Goal: Task Accomplishment & Management: Manage account settings

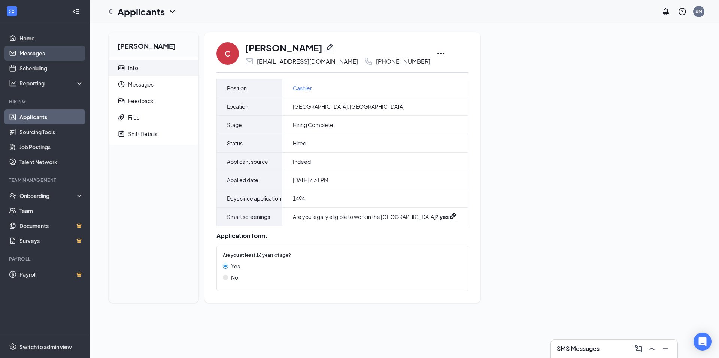
click at [70, 54] on link "Messages" at bounding box center [51, 53] width 64 height 15
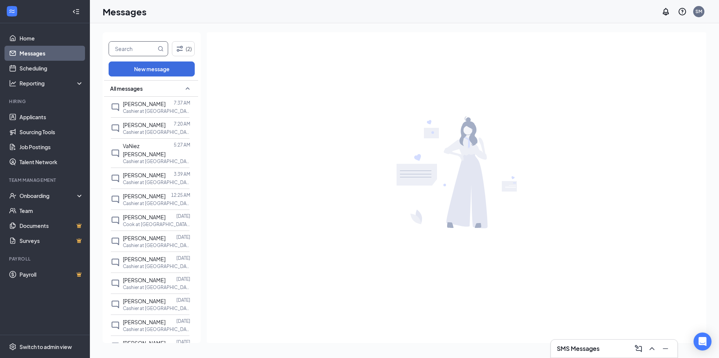
click at [130, 50] on input "text" at bounding box center [132, 49] width 47 height 14
type input "caden"
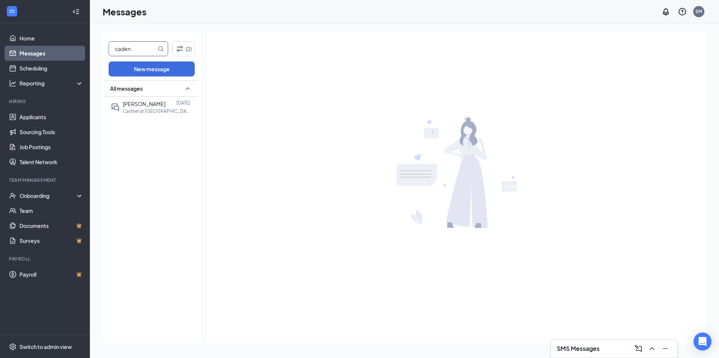
click at [154, 96] on div "All messages" at bounding box center [151, 88] width 94 height 16
click at [154, 105] on div "All messages" at bounding box center [151, 211] width 94 height 262
click at [155, 93] on div "All messages" at bounding box center [151, 88] width 94 height 16
click at [155, 106] on span "[PERSON_NAME]" at bounding box center [144, 103] width 43 height 7
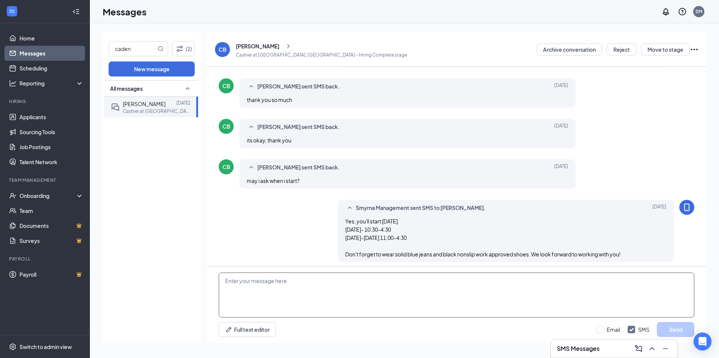
click at [298, 282] on textarea at bounding box center [457, 294] width 476 height 45
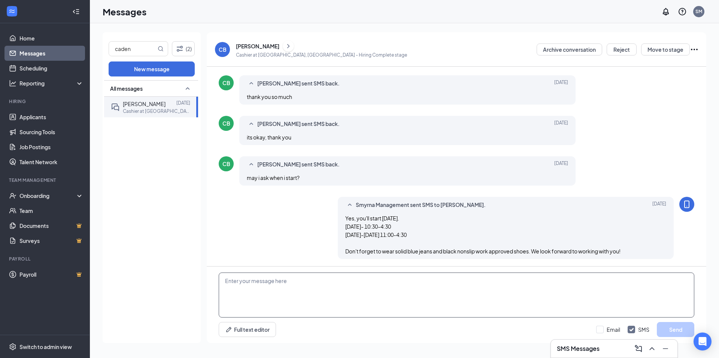
scroll to position [186, 0]
drag, startPoint x: 355, startPoint y: 279, endPoint x: 343, endPoint y: 279, distance: 12.0
click at [343, 279] on textarea "Hey [PERSON_NAME]! Just checking to make sure you are good. You were supposed t…" at bounding box center [457, 294] width 476 height 45
type textarea "Hey [PERSON_NAME]! Just checking to make sure you are okay :) You were supposed…"
click at [673, 328] on button "Send" at bounding box center [675, 329] width 37 height 15
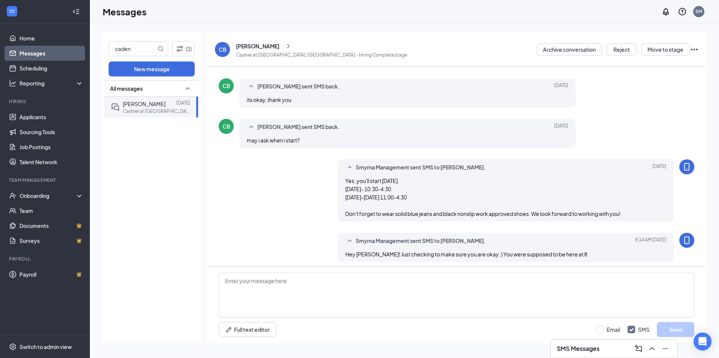
scroll to position [226, 0]
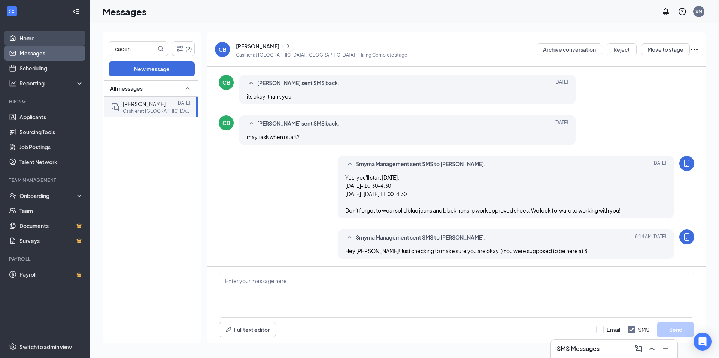
click at [45, 44] on link "Home" at bounding box center [51, 38] width 64 height 15
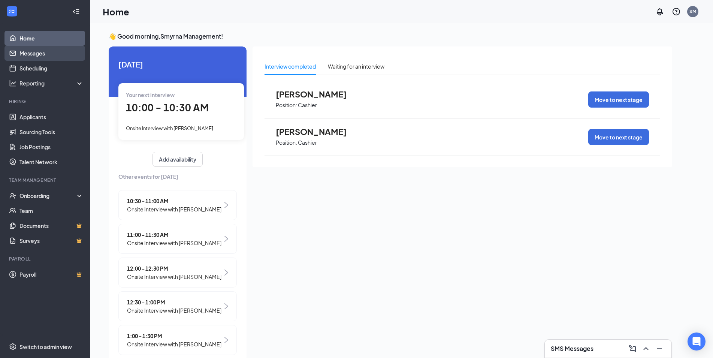
click at [46, 52] on link "Messages" at bounding box center [51, 53] width 64 height 15
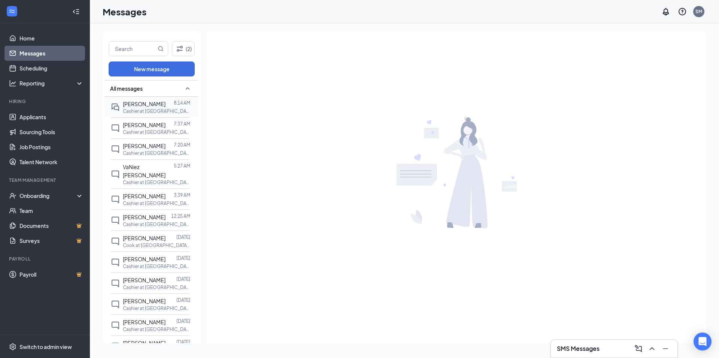
click at [141, 112] on p "Cashier at [GEOGRAPHIC_DATA], [GEOGRAPHIC_DATA]" at bounding box center [156, 111] width 67 height 6
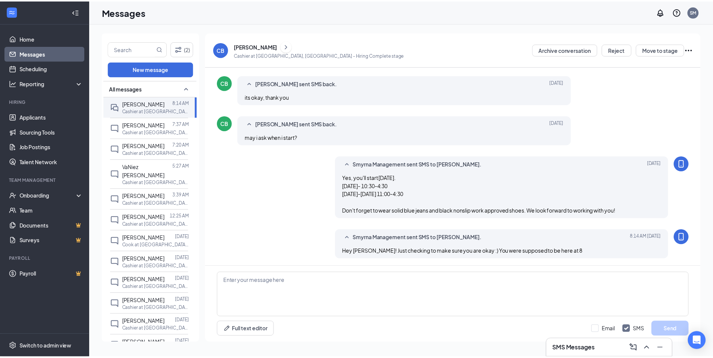
scroll to position [226, 0]
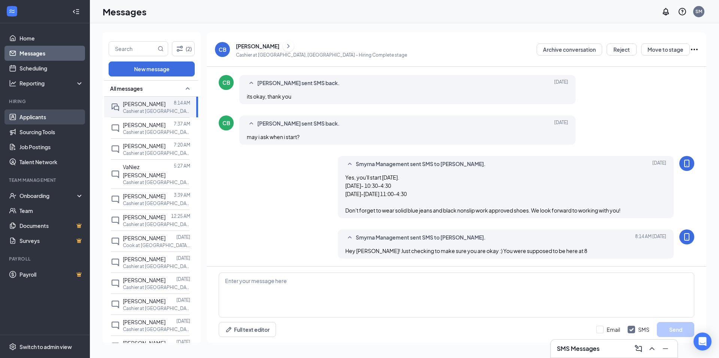
click at [69, 114] on link "Applicants" at bounding box center [51, 116] width 64 height 15
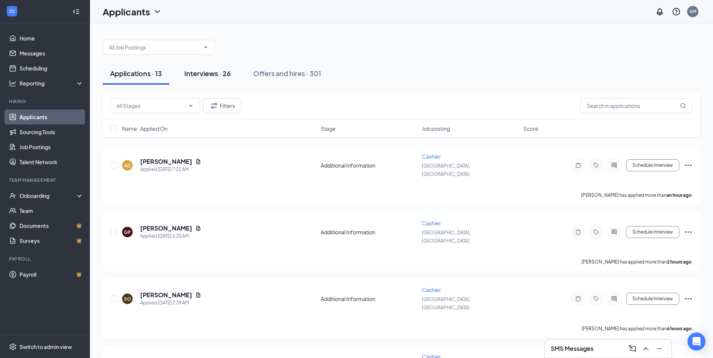
click at [204, 75] on div "Interviews · 26" at bounding box center [207, 73] width 46 height 9
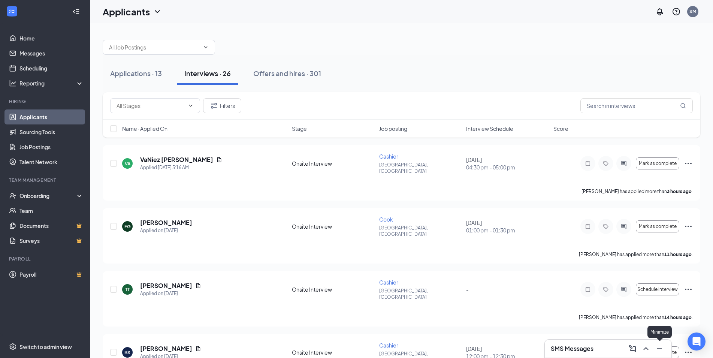
click at [656, 351] on icon "Minimize" at bounding box center [659, 348] width 9 height 9
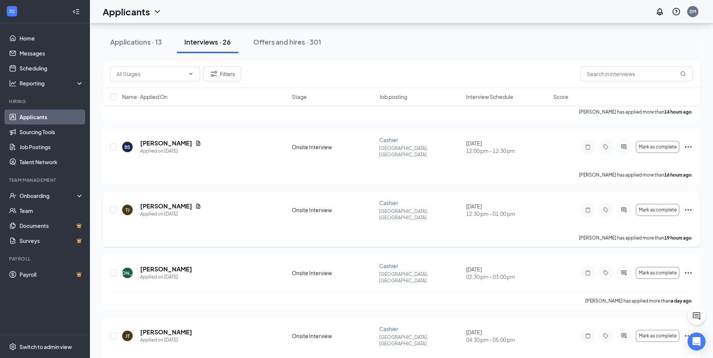
scroll to position [129, 0]
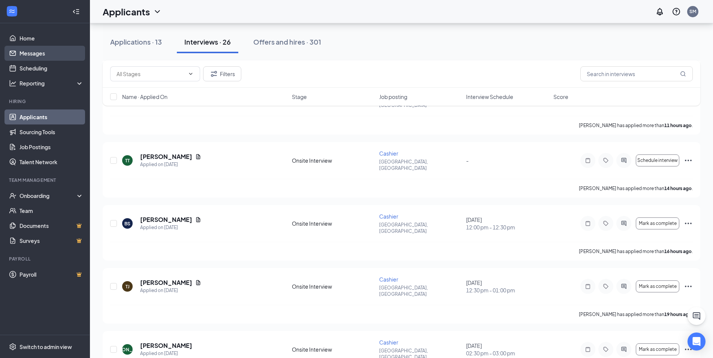
click at [52, 49] on link "Messages" at bounding box center [51, 53] width 64 height 15
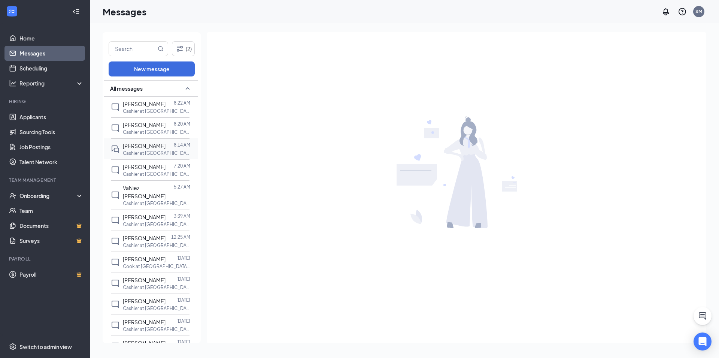
click at [146, 151] on p "Cashier at [GEOGRAPHIC_DATA], [GEOGRAPHIC_DATA]" at bounding box center [156, 153] width 67 height 6
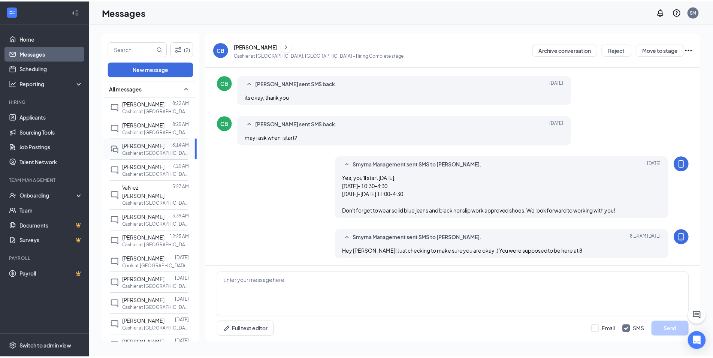
scroll to position [226, 0]
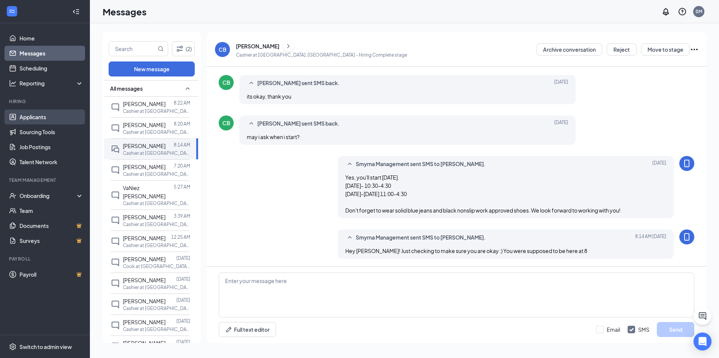
click at [54, 116] on link "Applicants" at bounding box center [51, 116] width 64 height 15
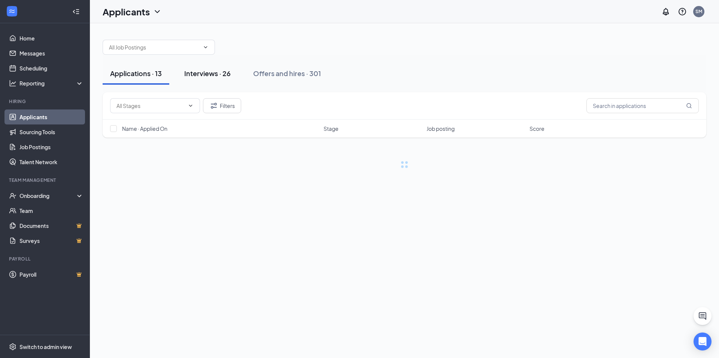
click at [189, 72] on div "Interviews · 26" at bounding box center [207, 73] width 46 height 9
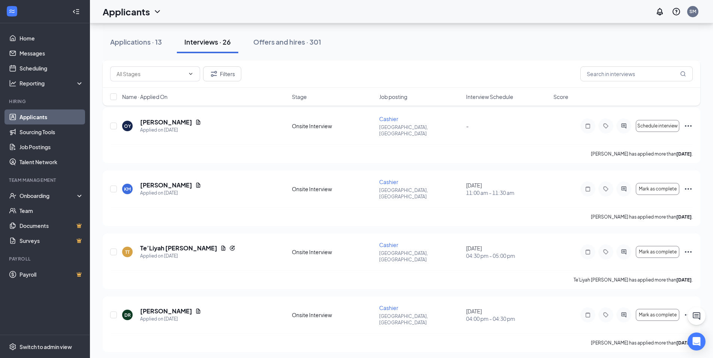
scroll to position [1269, 0]
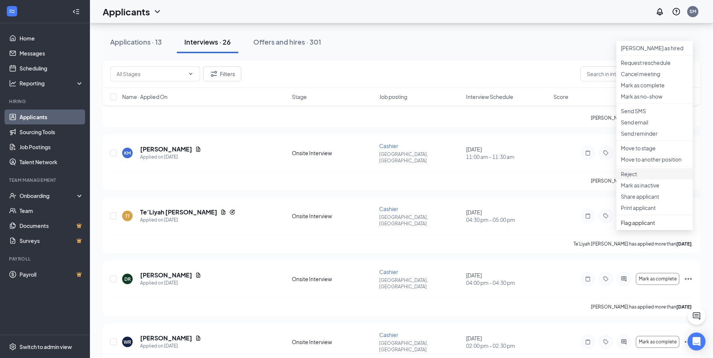
click at [638, 177] on p "Reject" at bounding box center [653, 173] width 67 height 7
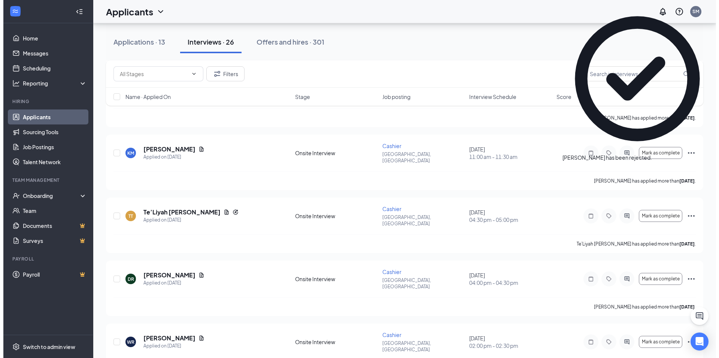
scroll to position [1212, 0]
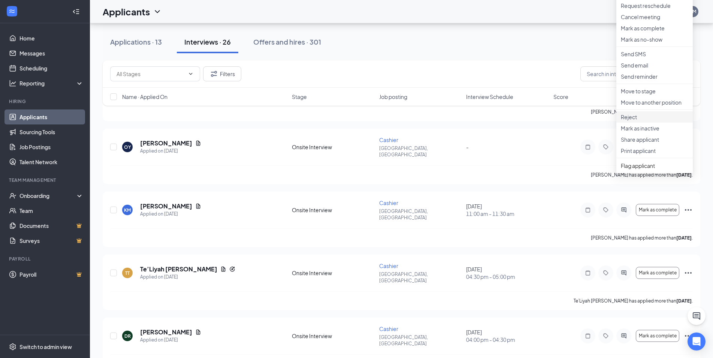
click at [638, 122] on li "Reject" at bounding box center [654, 116] width 76 height 11
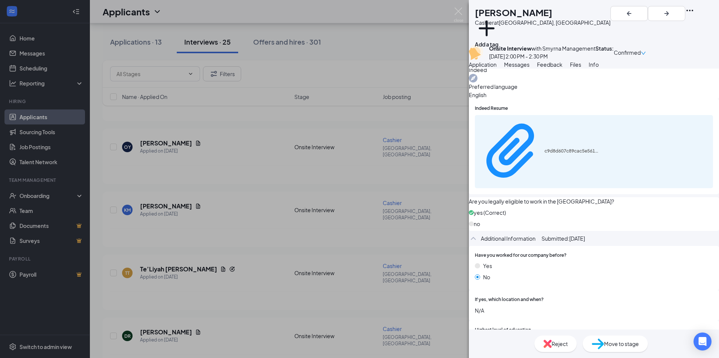
scroll to position [243, 0]
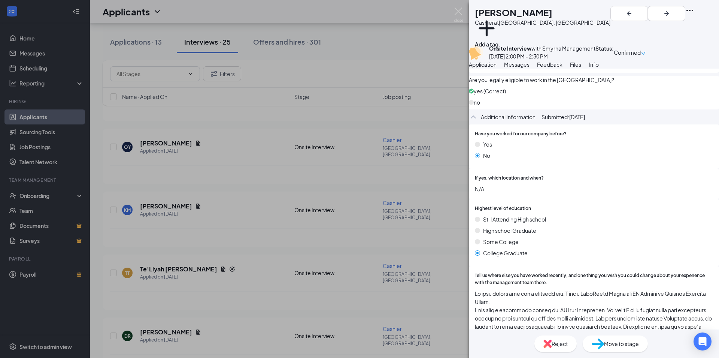
click at [243, 205] on div "WR [PERSON_NAME] Cashier at [GEOGRAPHIC_DATA], [GEOGRAPHIC_DATA] Add a tag Onsi…" at bounding box center [359, 179] width 719 height 358
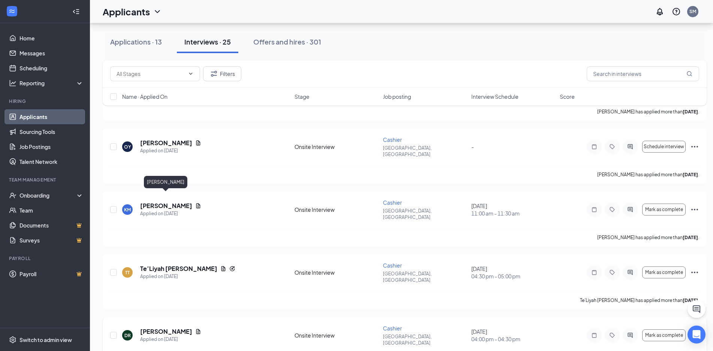
click at [173, 328] on h5 "[PERSON_NAME]" at bounding box center [166, 332] width 52 height 8
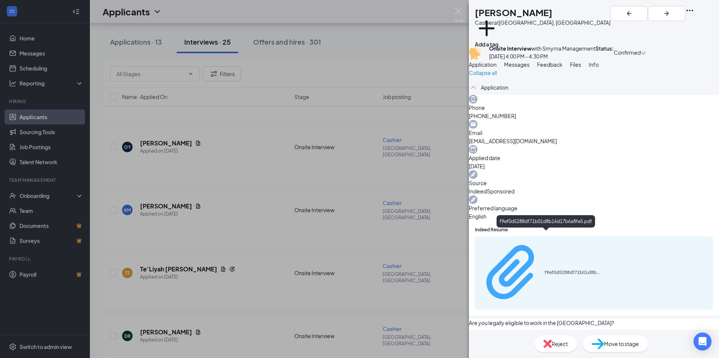
click at [574, 269] on div "f9ef0d5288df71b01d8b16d17b6a8fe5.pdf" at bounding box center [572, 272] width 56 height 6
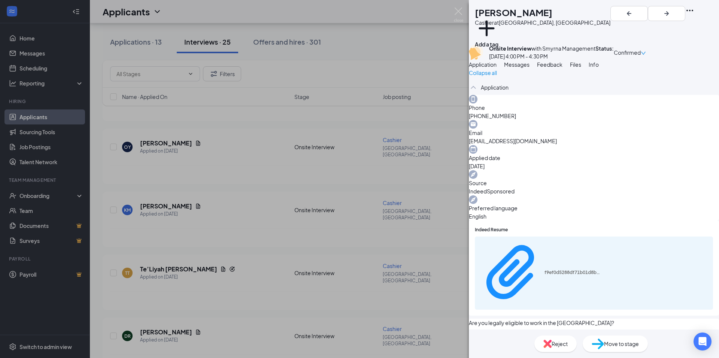
click at [397, 234] on div "[PERSON_NAME] at [GEOGRAPHIC_DATA], [GEOGRAPHIC_DATA] Add a tag Onsite Intervie…" at bounding box center [359, 179] width 719 height 358
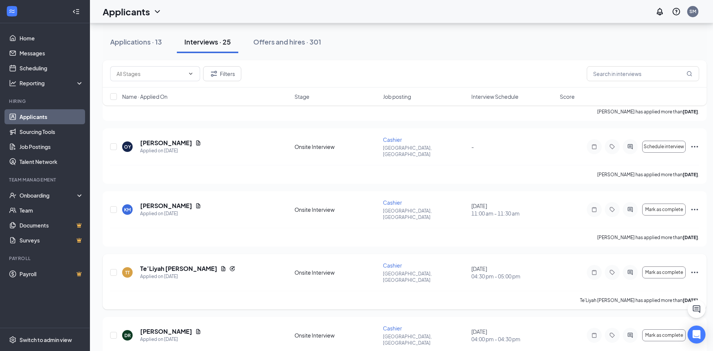
click at [173, 265] on h5 "Te’Liyah [PERSON_NAME]" at bounding box center [178, 269] width 77 height 8
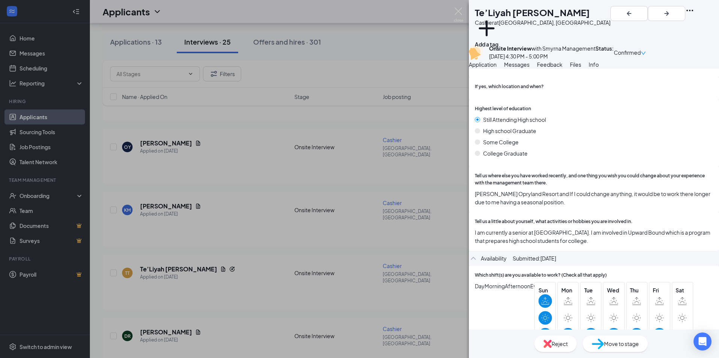
scroll to position [364, 0]
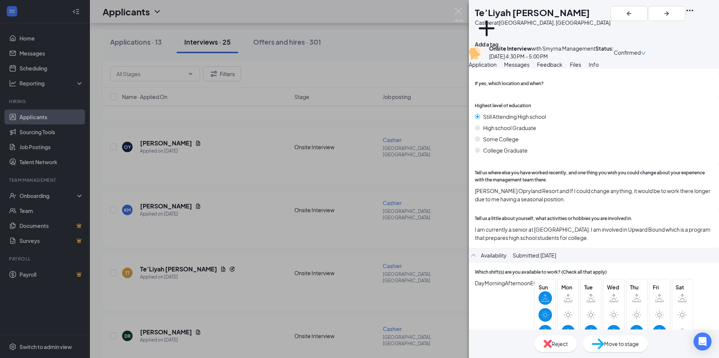
click at [542, 338] on div "Reject" at bounding box center [555, 343] width 42 height 16
checkbox input "true"
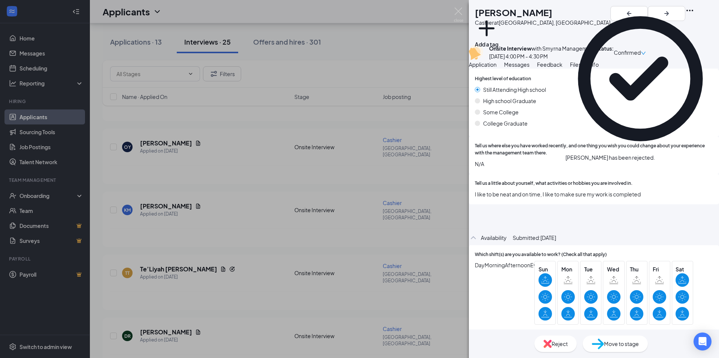
scroll to position [370, 0]
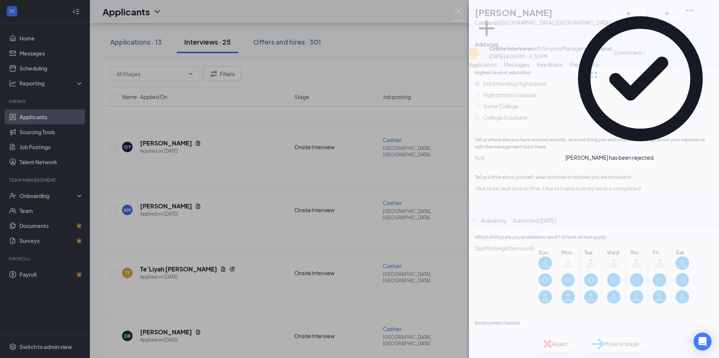
click at [253, 188] on div "[PERSON_NAME] at [GEOGRAPHIC_DATA], [GEOGRAPHIC_DATA] Add a tag Onsite Intervie…" at bounding box center [359, 179] width 719 height 358
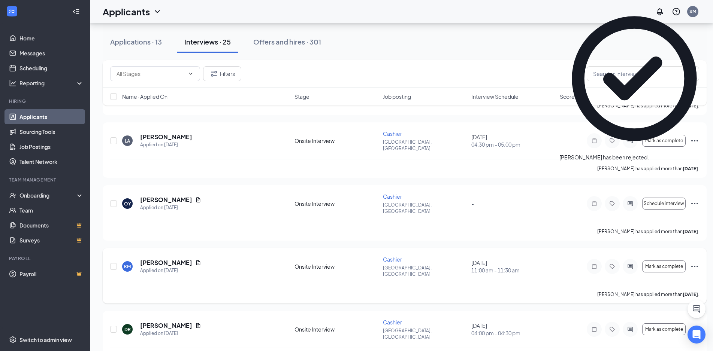
click at [176, 259] on h5 "[PERSON_NAME]" at bounding box center [166, 263] width 52 height 8
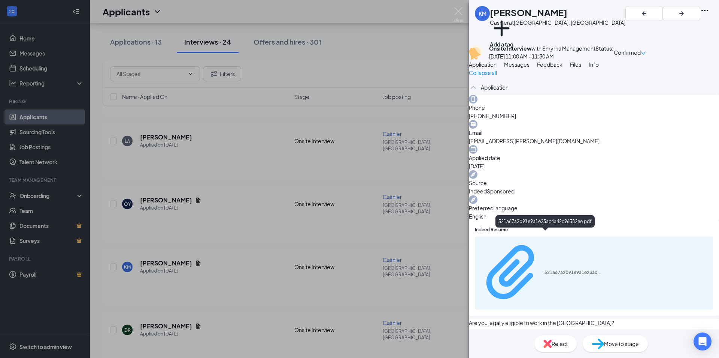
click at [575, 269] on div "521a67a2b91e9a1e23ac4a42c96382ee.pdf" at bounding box center [572, 272] width 56 height 6
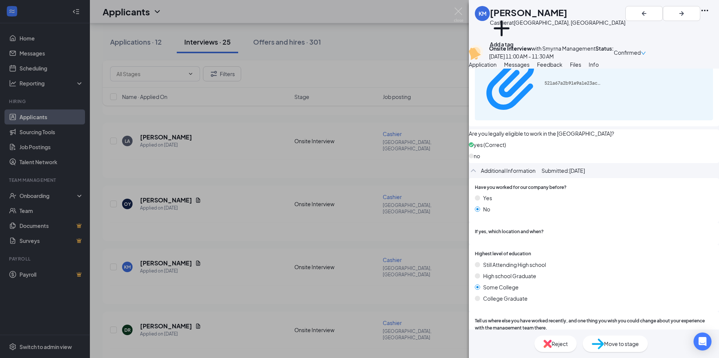
scroll to position [202, 0]
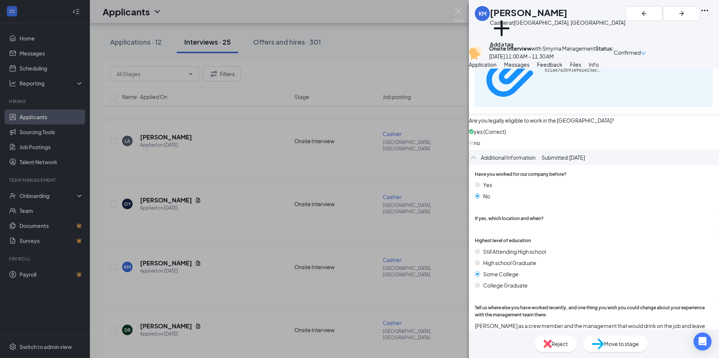
click at [247, 187] on div "KM [PERSON_NAME] Cashier at [GEOGRAPHIC_DATA], [GEOGRAPHIC_DATA] Add a tag Onsi…" at bounding box center [359, 179] width 719 height 358
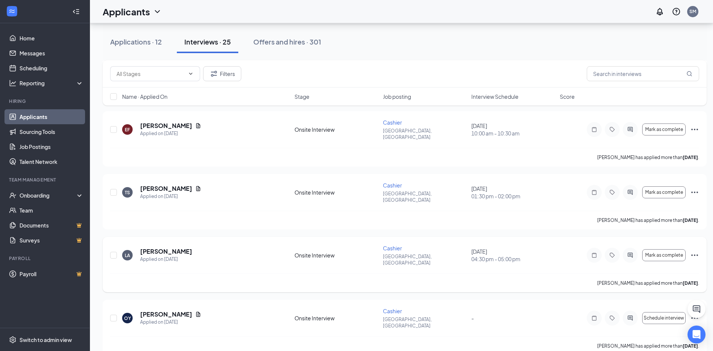
scroll to position [1002, 0]
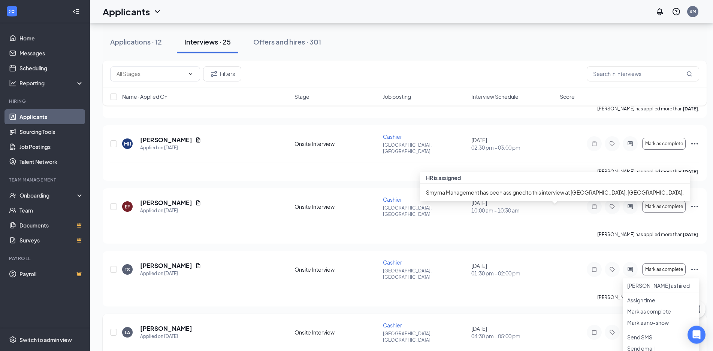
scroll to position [1040, 0]
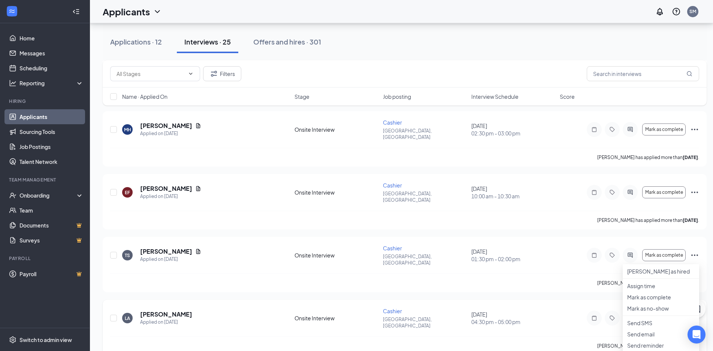
click at [212, 337] on div "[PERSON_NAME] has applied more than [DATE] ." at bounding box center [404, 346] width 589 height 19
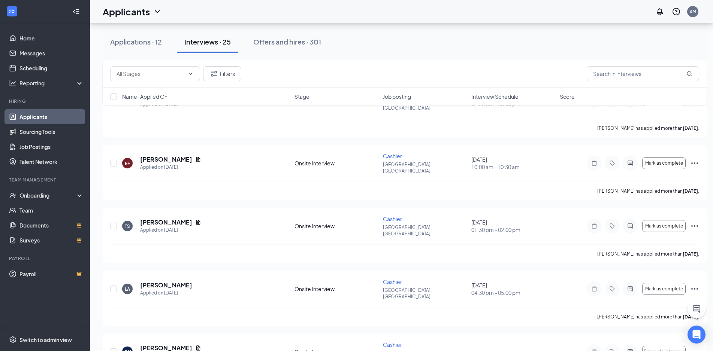
scroll to position [1155, 0]
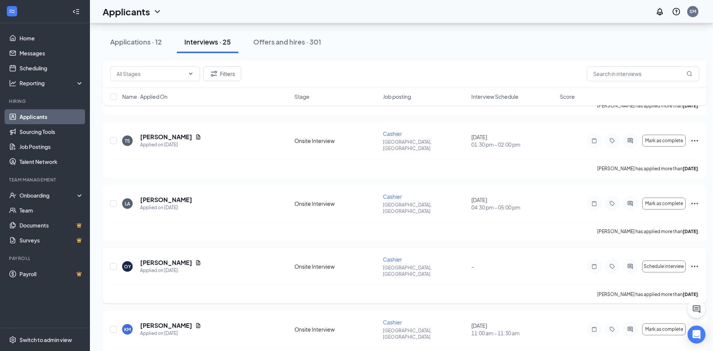
click at [693, 262] on icon "Ellipses" at bounding box center [694, 266] width 9 height 9
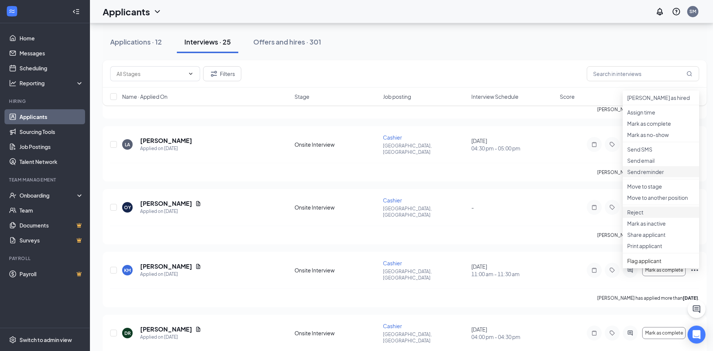
scroll to position [1218, 0]
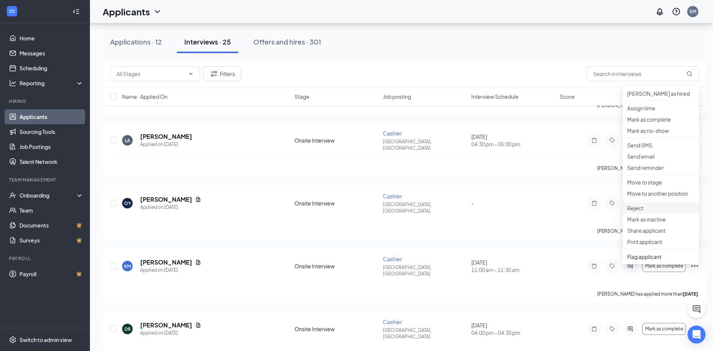
click at [645, 212] on p "Reject" at bounding box center [660, 207] width 67 height 7
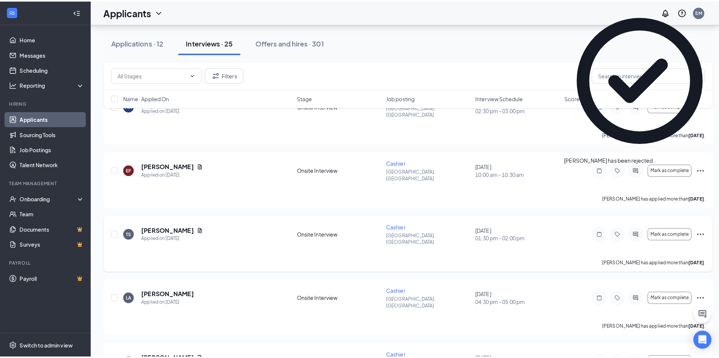
scroll to position [1027, 0]
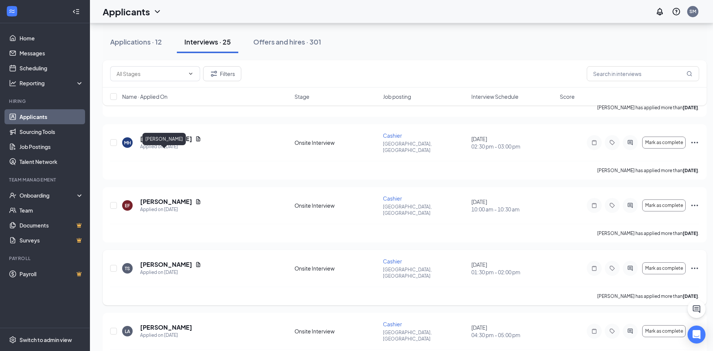
click at [167, 261] on h5 "[PERSON_NAME]" at bounding box center [166, 265] width 52 height 8
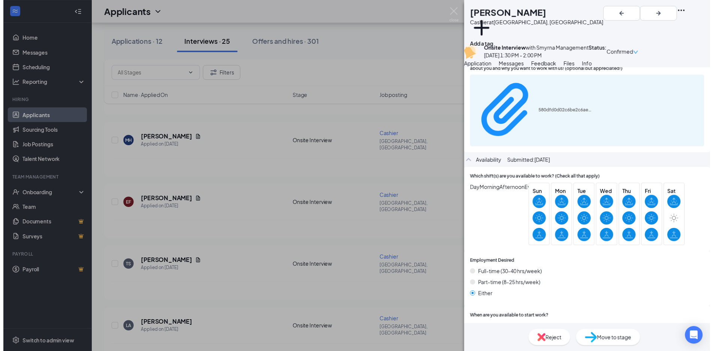
scroll to position [534, 0]
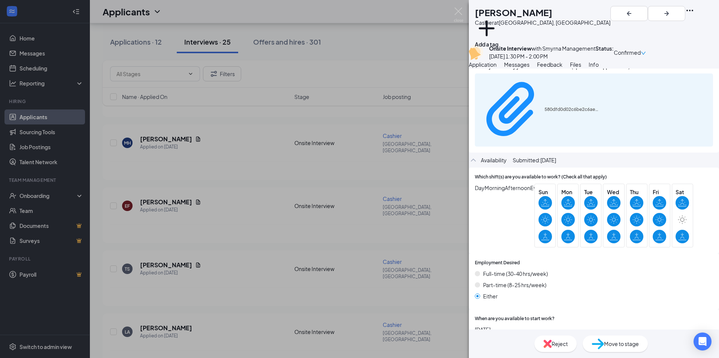
click at [361, 203] on div "TS [PERSON_NAME] at [GEOGRAPHIC_DATA], [GEOGRAPHIC_DATA] Add a tag Onsite Inter…" at bounding box center [359, 179] width 719 height 358
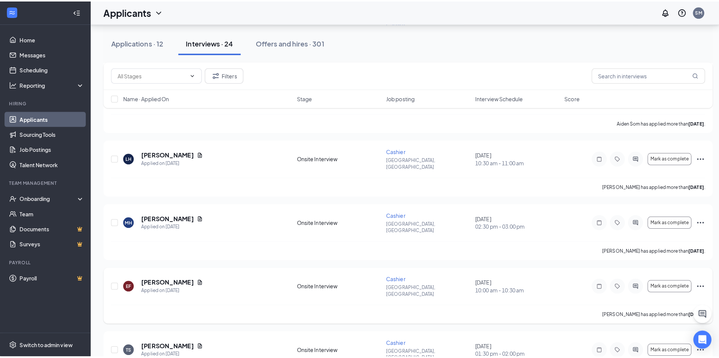
scroll to position [912, 0]
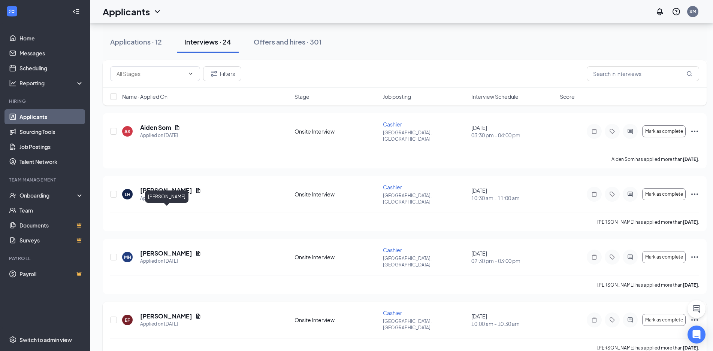
click at [183, 312] on h5 "[PERSON_NAME]" at bounding box center [166, 316] width 52 height 8
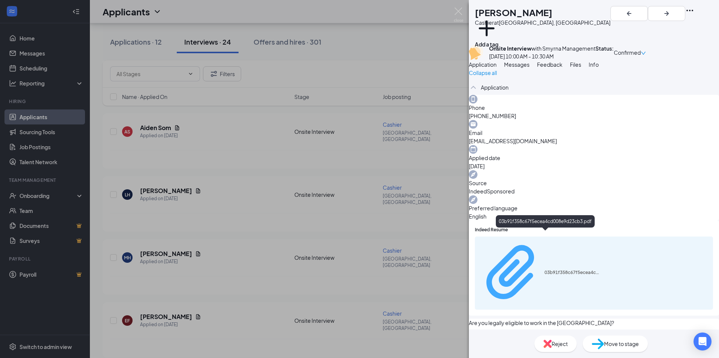
click at [580, 269] on div "03b91f358c67f5ecea4cd008e9d23cb3.pdf" at bounding box center [572, 272] width 56 height 6
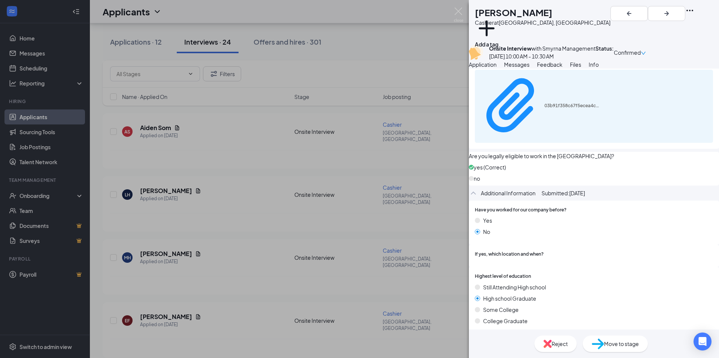
scroll to position [202, 0]
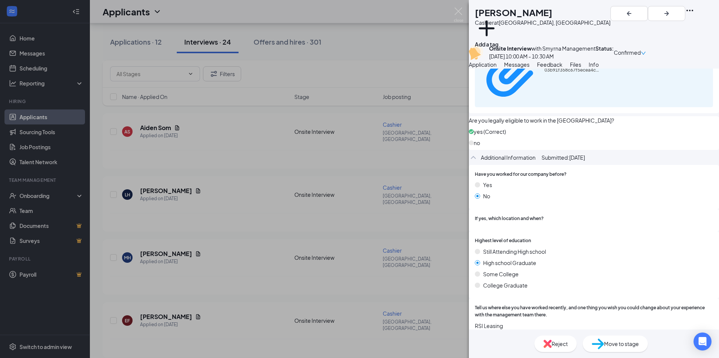
click at [368, 194] on div "EF [PERSON_NAME] Cashier at [GEOGRAPHIC_DATA], [GEOGRAPHIC_DATA] Add a tag Onsi…" at bounding box center [359, 179] width 719 height 358
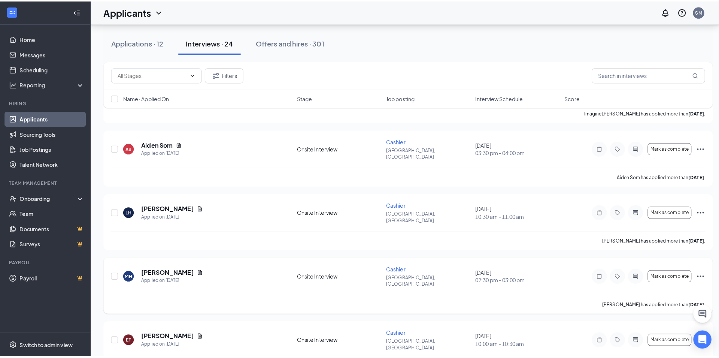
scroll to position [836, 0]
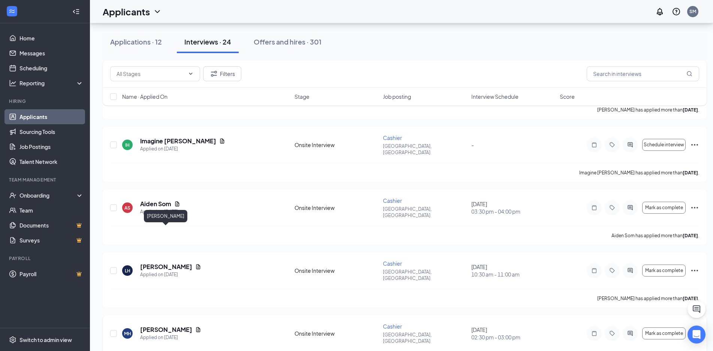
click at [177, 326] on h5 "[PERSON_NAME]" at bounding box center [166, 330] width 52 height 8
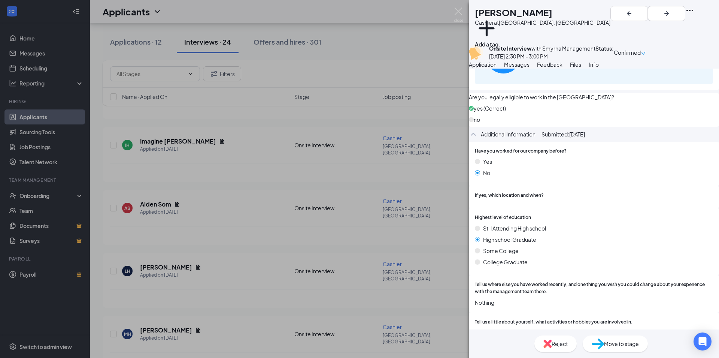
scroll to position [134, 0]
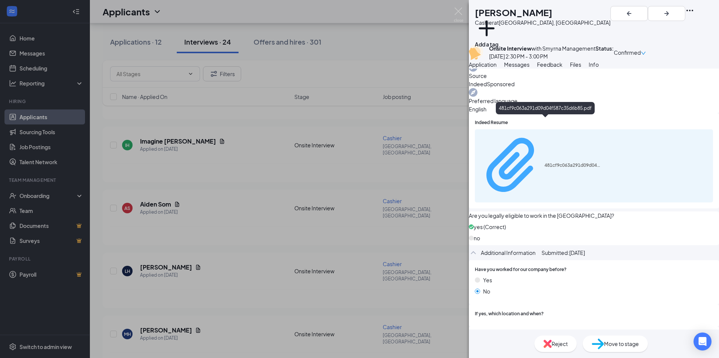
click at [568, 133] on div "481cf9c063a291d09d04f587c35d6b85.pdf" at bounding box center [539, 166] width 121 height 66
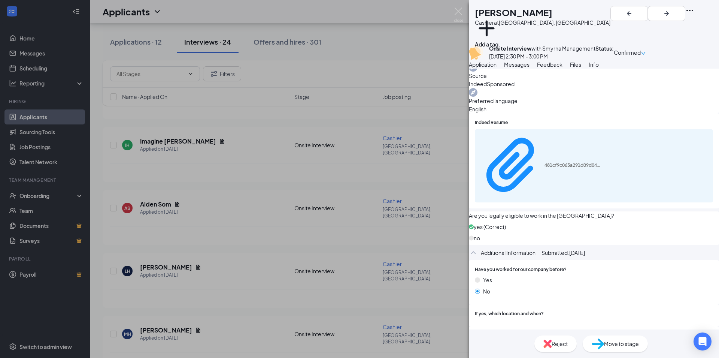
click at [547, 341] on div "Reject" at bounding box center [555, 343] width 42 height 16
checkbox input "true"
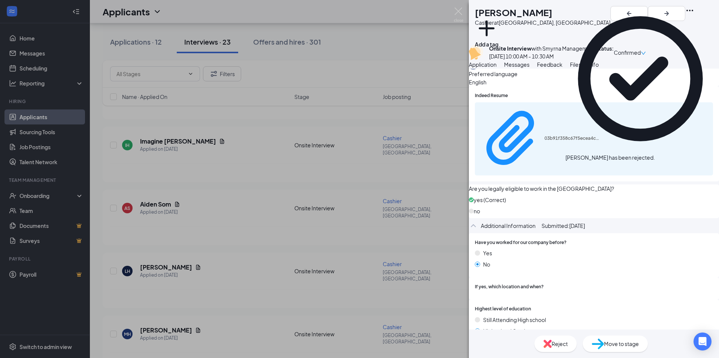
click at [202, 226] on div "EF [PERSON_NAME] Cashier at [GEOGRAPHIC_DATA], [GEOGRAPHIC_DATA] Add a tag Onsi…" at bounding box center [359, 179] width 719 height 358
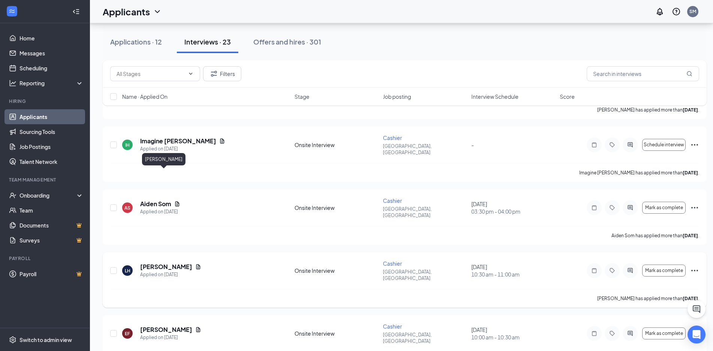
click at [159, 263] on h5 "[PERSON_NAME]" at bounding box center [166, 267] width 52 height 8
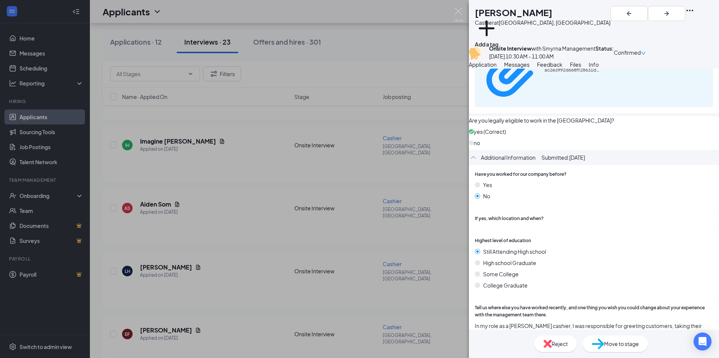
scroll to position [243, 0]
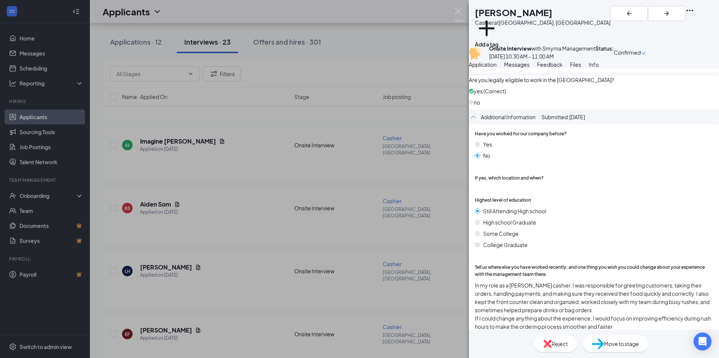
click at [592, 229] on div "Some College" at bounding box center [594, 233] width 238 height 8
click at [401, 170] on div "LH [PERSON_NAME] Cashier at [GEOGRAPHIC_DATA], [GEOGRAPHIC_DATA] Add a tag Onsi…" at bounding box center [359, 179] width 719 height 358
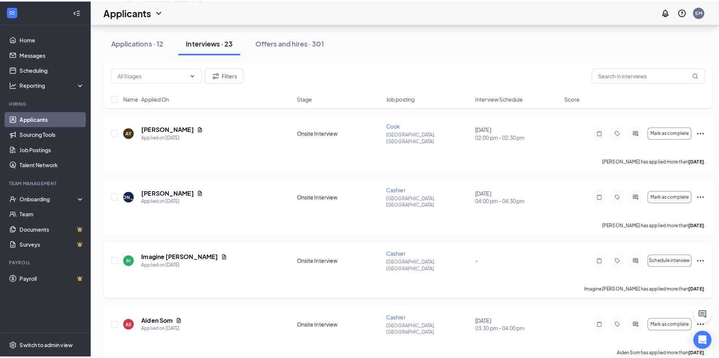
scroll to position [722, 0]
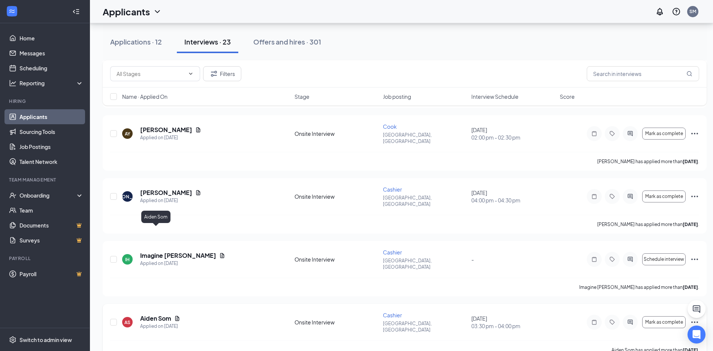
click at [155, 315] on h5 "Aiden Som" at bounding box center [155, 319] width 31 height 8
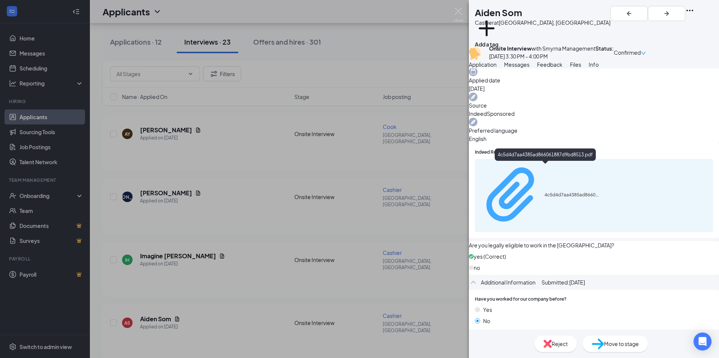
scroll to position [67, 0]
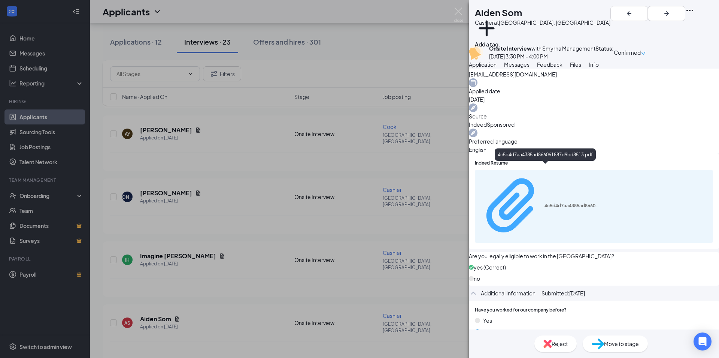
click at [567, 203] on div "4c5d4d7aa4385ad866061887d9bd8513.pdf" at bounding box center [572, 206] width 56 height 6
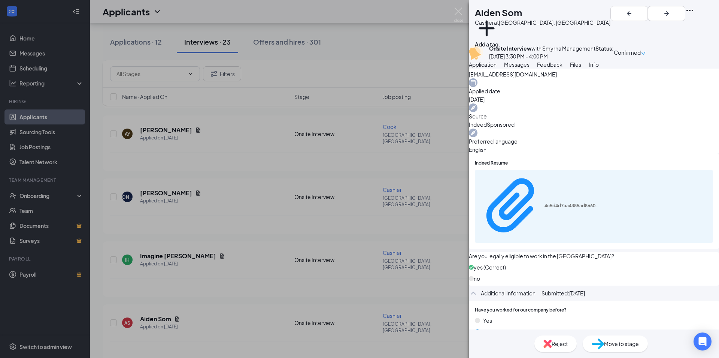
click at [557, 342] on span "Reject" at bounding box center [560, 343] width 16 height 8
checkbox input "true"
click at [648, 17] on button "button" at bounding box center [628, 13] width 37 height 15
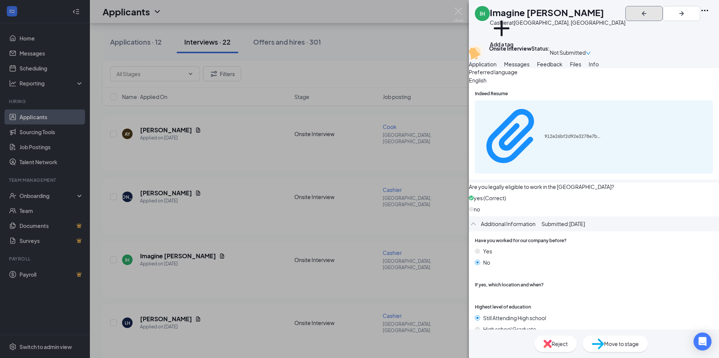
scroll to position [136, 0]
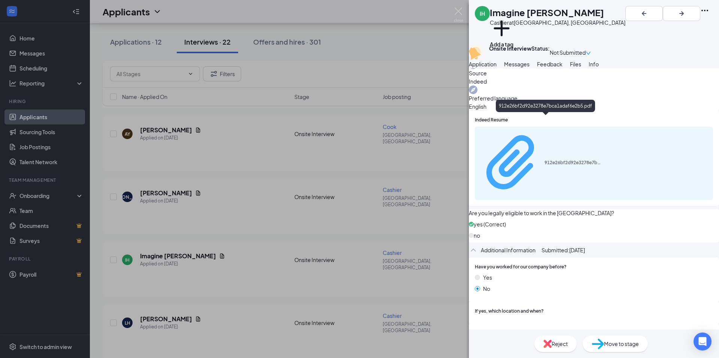
click at [593, 160] on div "912e26bf2d92e3278e7bca1adaf6e2b5.pdf" at bounding box center [572, 163] width 56 height 6
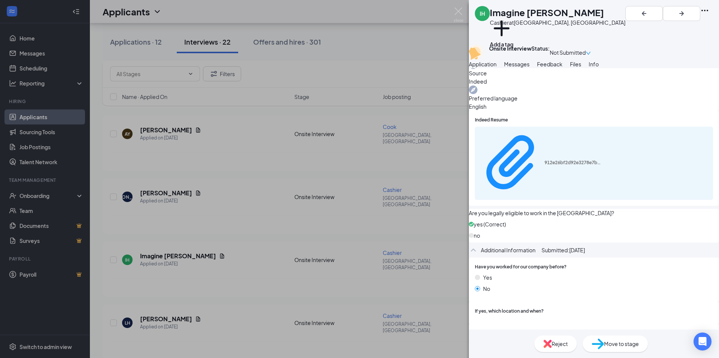
scroll to position [15, 0]
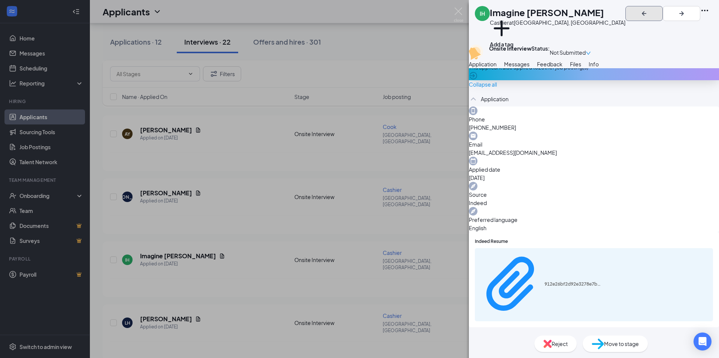
click at [649, 13] on icon "ArrowLeftNew" at bounding box center [644, 13] width 9 height 9
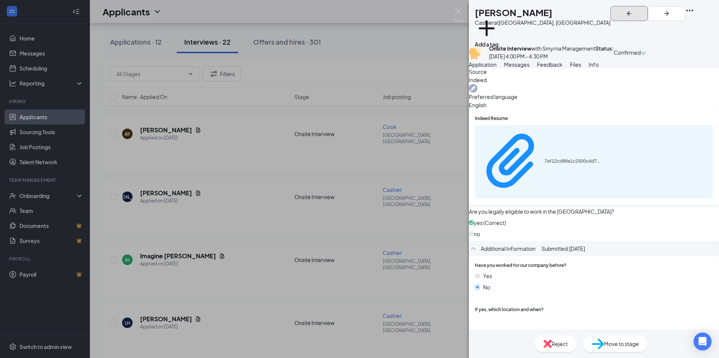
scroll to position [75, 0]
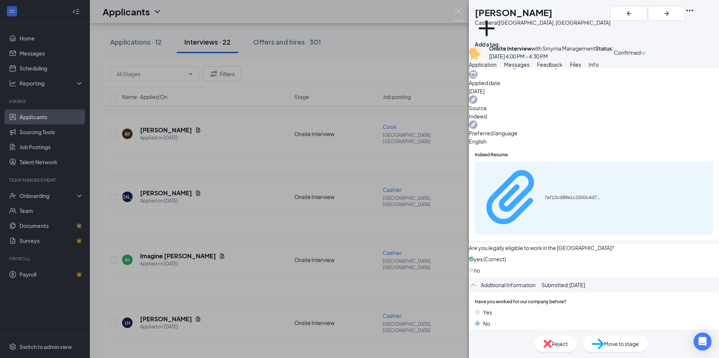
click at [544, 194] on div "7af12cd88e1c2500c4d727c0b657ac5a.pdf" at bounding box center [572, 197] width 56 height 6
click at [631, 11] on icon "ArrowLeftNew" at bounding box center [629, 13] width 4 height 4
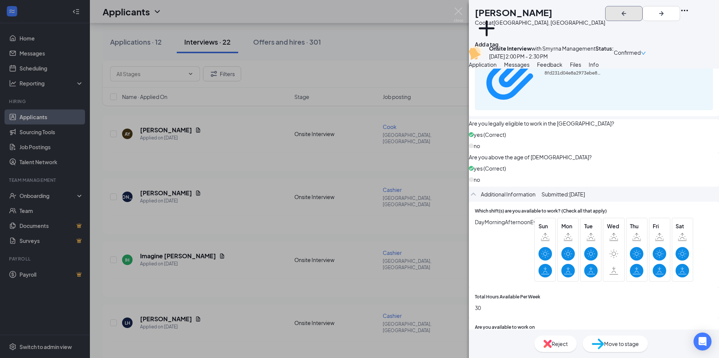
scroll to position [239, 0]
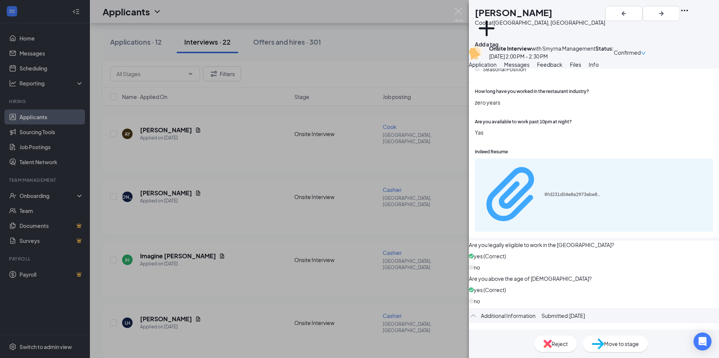
click at [565, 191] on div "8fd231d04e8a2973ebe8b8e7d2df99d6.pdf" at bounding box center [572, 194] width 56 height 6
click at [549, 346] on div "Reject" at bounding box center [555, 343] width 42 height 16
type textarea "No positions available at this time"
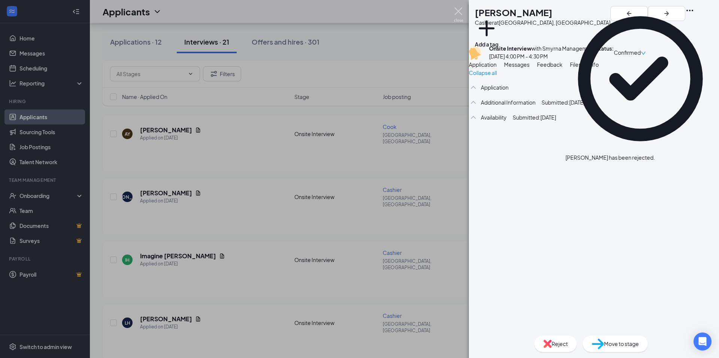
click at [458, 13] on img at bounding box center [458, 14] width 9 height 15
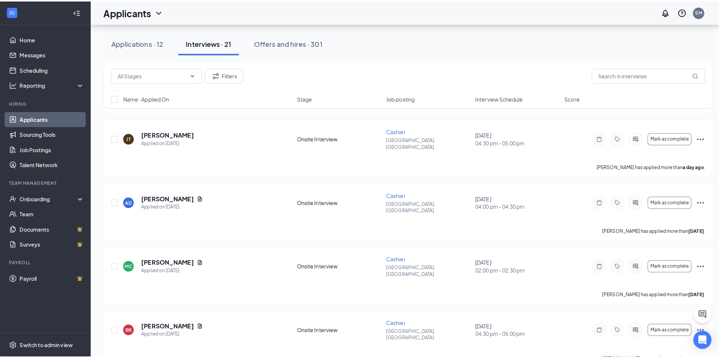
scroll to position [454, 0]
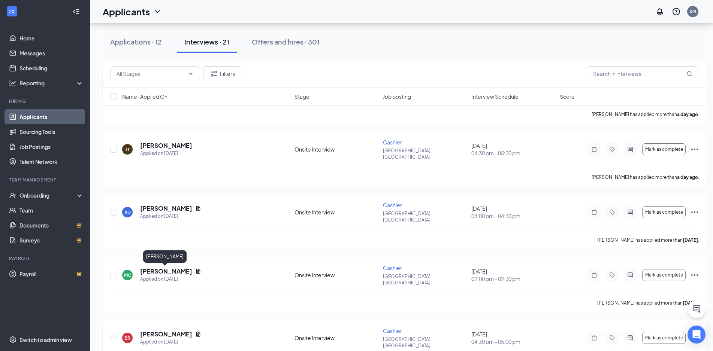
click at [169, 330] on h5 "[PERSON_NAME]" at bounding box center [166, 334] width 52 height 8
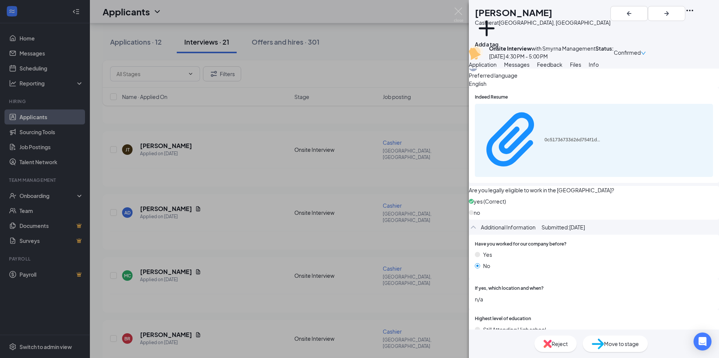
scroll to position [92, 0]
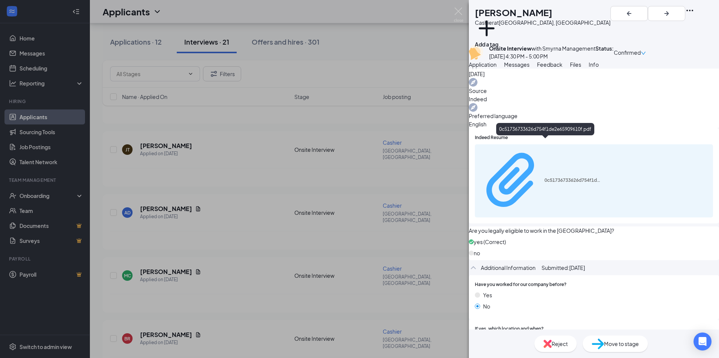
click at [575, 177] on div "0c51736733626d754f1de2e65909610f.pdf" at bounding box center [572, 180] width 56 height 6
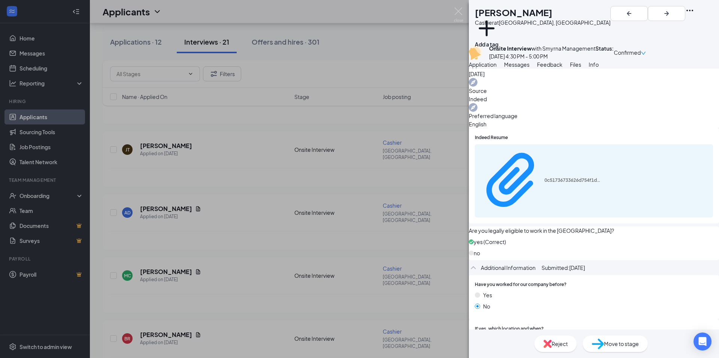
click at [469, 203] on div "Collapse all Application Phone [PHONE_NUMBER] Email [EMAIL_ADDRESS][DOMAIN_NAME…" at bounding box center [594, 199] width 250 height 261
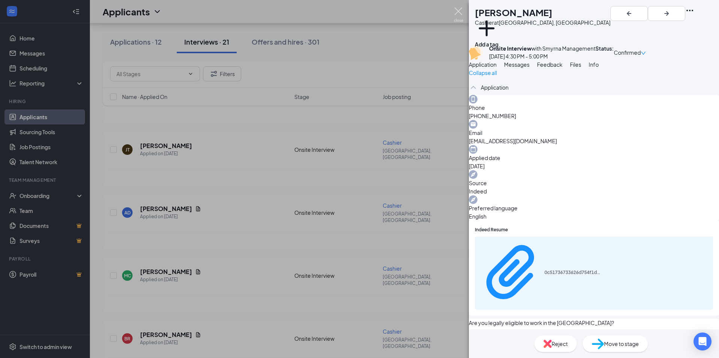
click at [458, 9] on img at bounding box center [458, 14] width 9 height 15
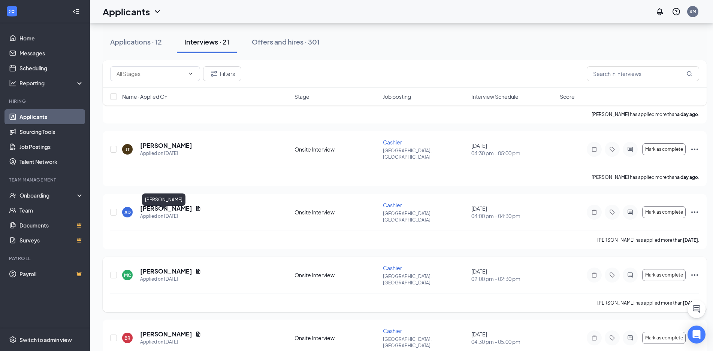
click at [157, 267] on h5 "[PERSON_NAME]" at bounding box center [166, 271] width 52 height 8
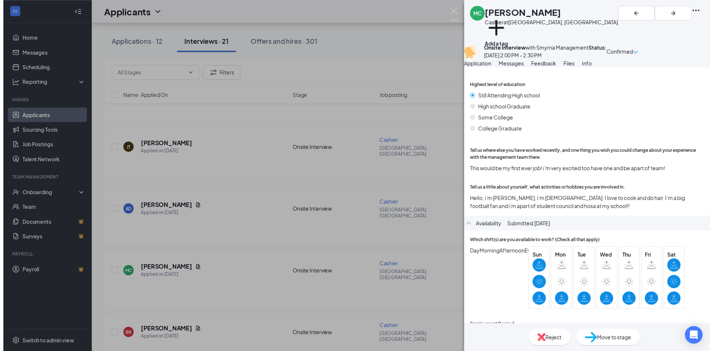
scroll to position [364, 0]
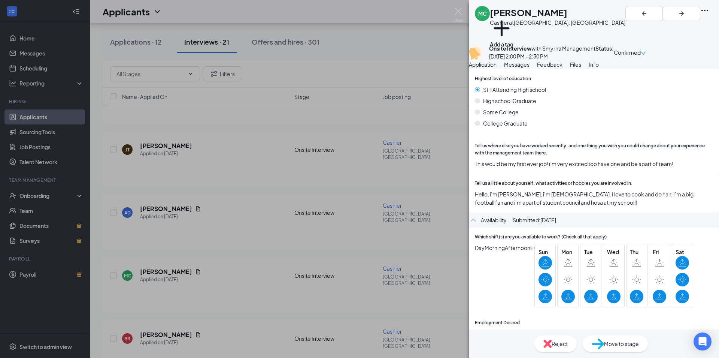
click at [285, 203] on div "MC [PERSON_NAME] Cashier at [GEOGRAPHIC_DATA], [GEOGRAPHIC_DATA] Add a tag Onsi…" at bounding box center [359, 179] width 719 height 358
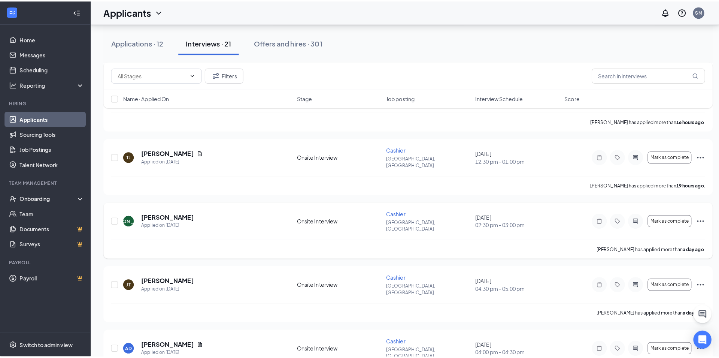
scroll to position [301, 0]
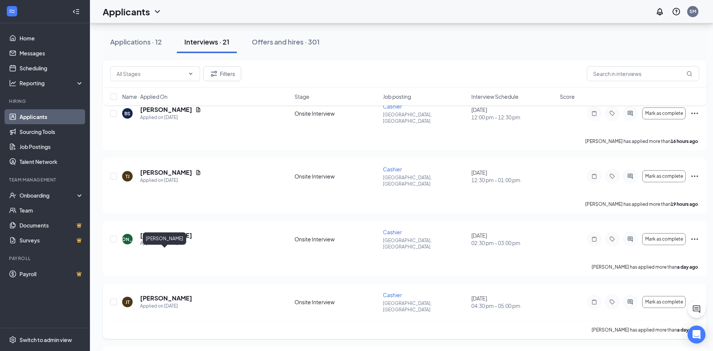
click at [146, 294] on h5 "[PERSON_NAME]" at bounding box center [166, 298] width 52 height 8
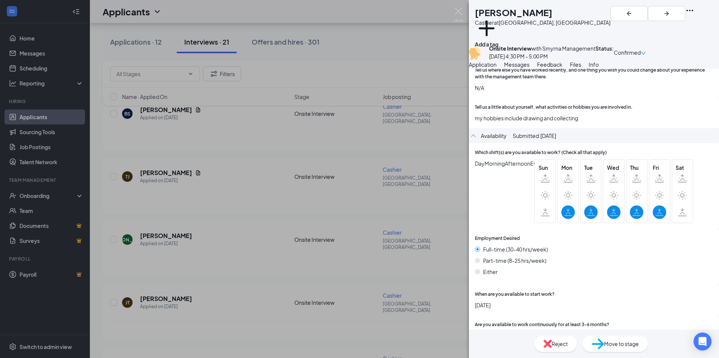
scroll to position [364, 0]
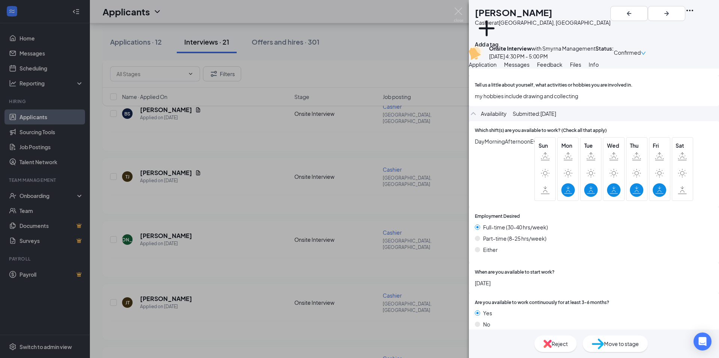
click at [543, 344] on img at bounding box center [547, 343] width 8 height 8
checkbox input "true"
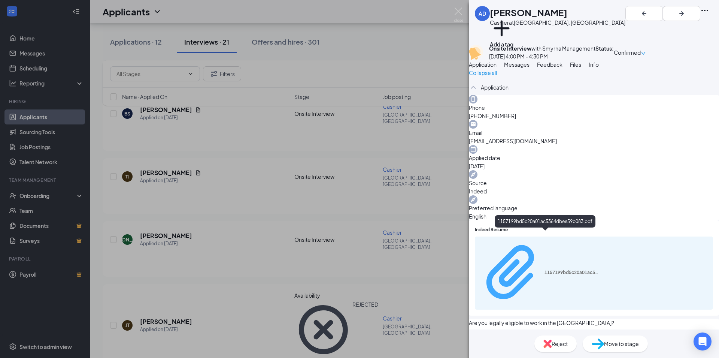
click at [544, 269] on div "1157199bd5c20a01ac5364dbee59b083.pdf" at bounding box center [572, 272] width 56 height 6
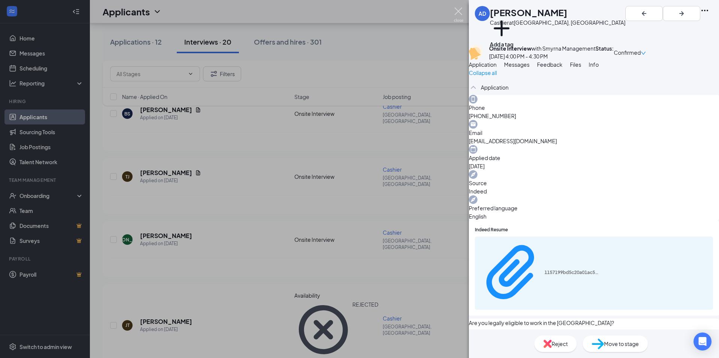
click at [459, 8] on img at bounding box center [458, 14] width 9 height 15
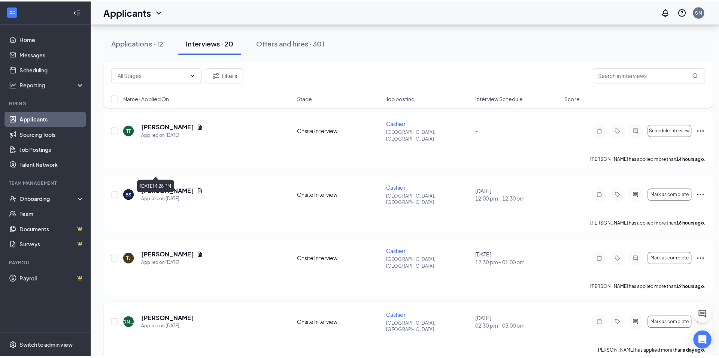
scroll to position [225, 0]
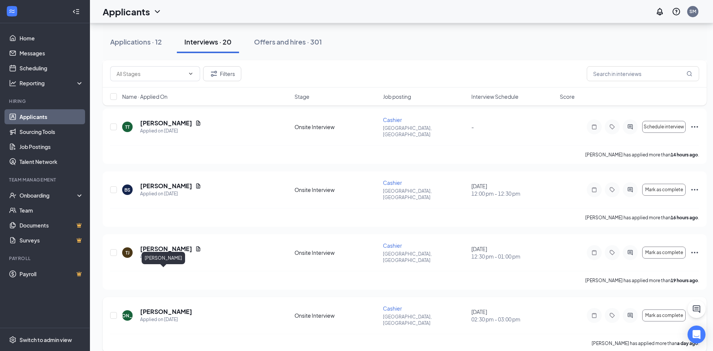
click at [163, 308] on h5 "[PERSON_NAME]" at bounding box center [166, 312] width 52 height 8
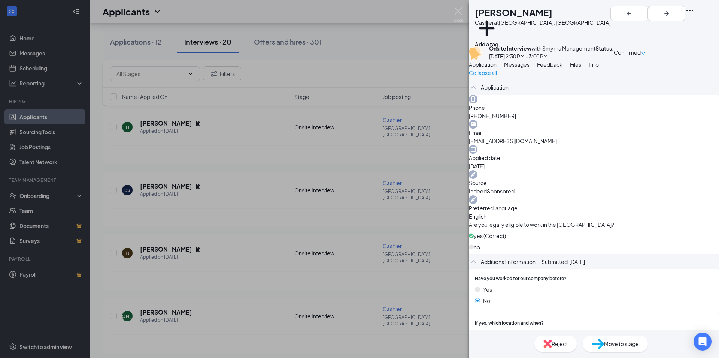
click at [543, 345] on img at bounding box center [547, 343] width 8 height 8
checkbox input "true"
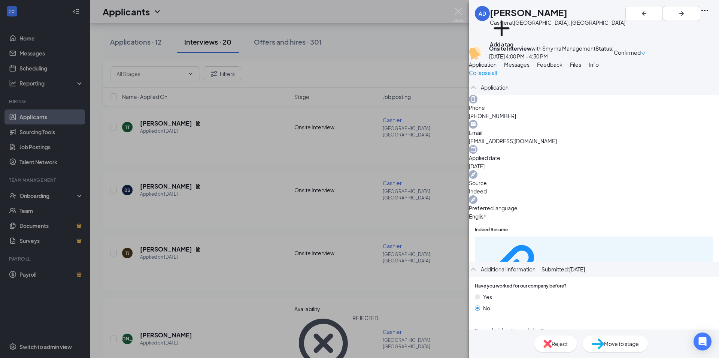
click at [277, 191] on div "AD [PERSON_NAME] at [GEOGRAPHIC_DATA], [GEOGRAPHIC_DATA] Add a tag Onsite Inter…" at bounding box center [359, 179] width 719 height 358
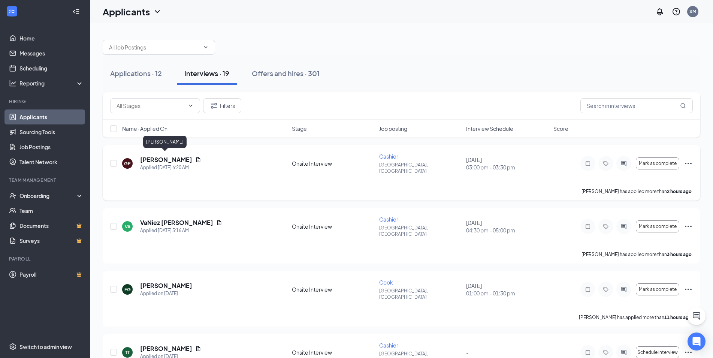
click at [174, 158] on h5 "[PERSON_NAME]" at bounding box center [166, 159] width 52 height 8
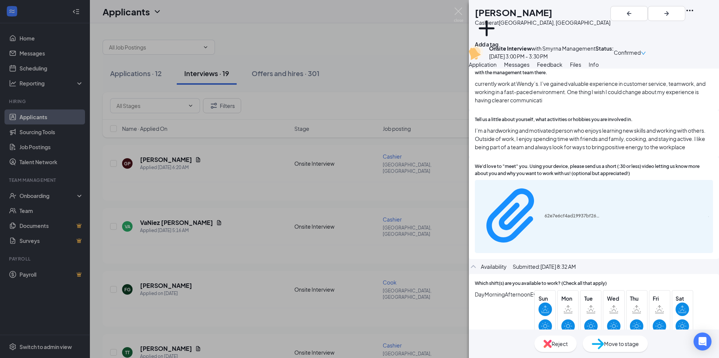
scroll to position [445, 0]
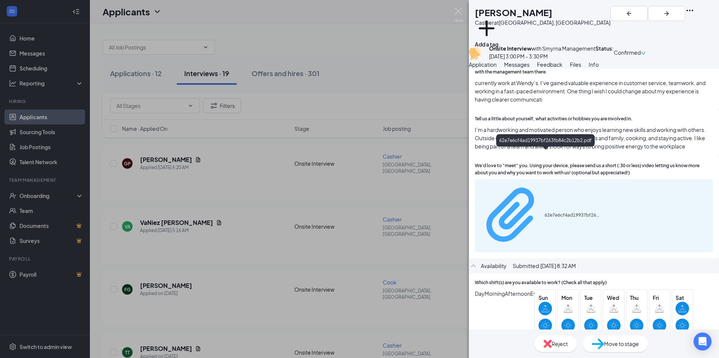
click at [555, 182] on div "62e7e6cf4ad19937bf263fb84c2b12b2.pdf" at bounding box center [539, 215] width 121 height 66
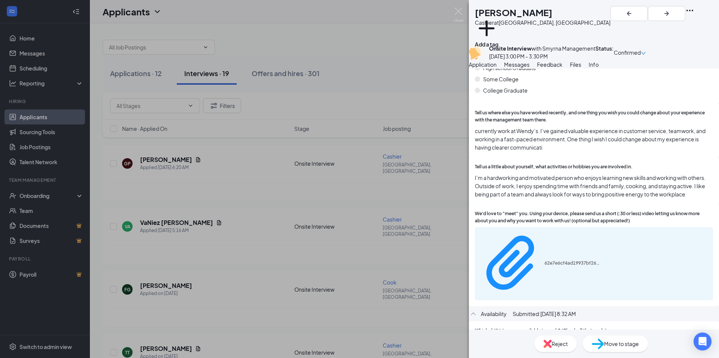
scroll to position [235, 0]
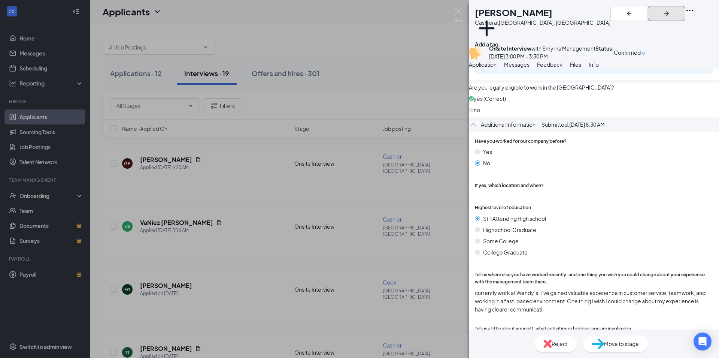
click at [671, 14] on icon "ArrowRight" at bounding box center [666, 13] width 9 height 9
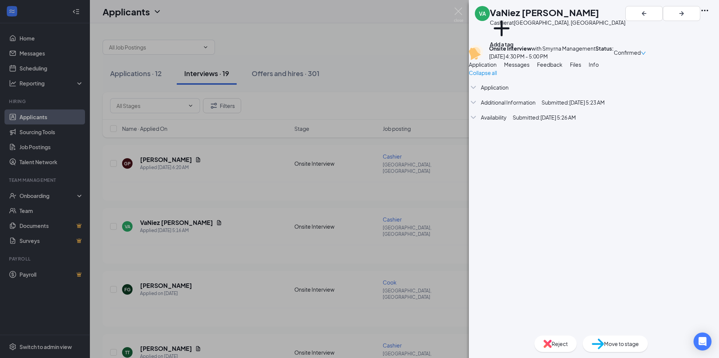
click at [390, 210] on div "VA VaNiez [PERSON_NAME] at [GEOGRAPHIC_DATA], [GEOGRAPHIC_DATA] Add a tag Onsit…" at bounding box center [359, 179] width 719 height 358
